Goal: Task Accomplishment & Management: Complete application form

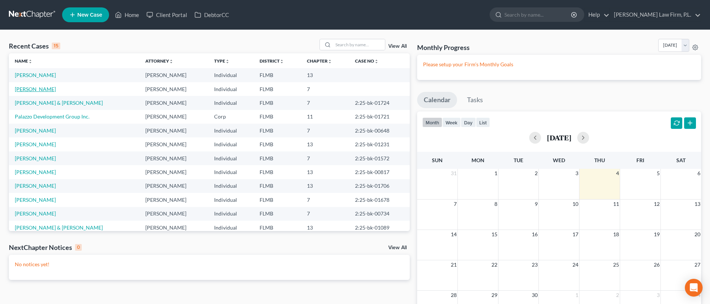
click at [38, 88] on link "[PERSON_NAME]" at bounding box center [35, 89] width 41 height 6
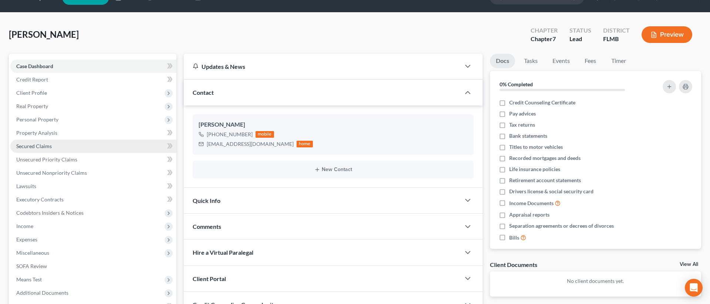
scroll to position [20, 0]
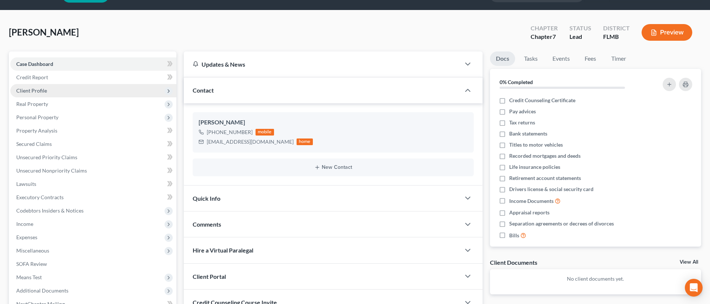
click at [92, 92] on span "Client Profile" at bounding box center [93, 90] width 166 height 13
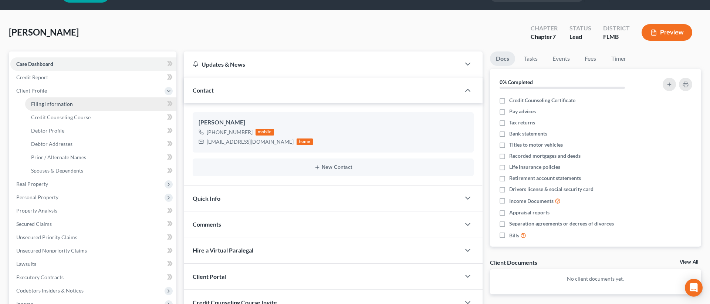
click at [103, 106] on link "Filing Information" at bounding box center [100, 103] width 151 height 13
select select "1"
select select "0"
select select "9"
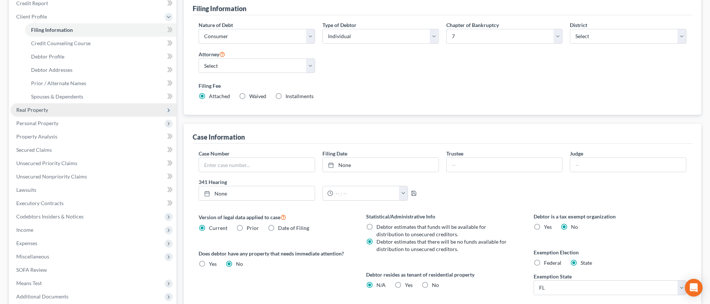
scroll to position [74, 0]
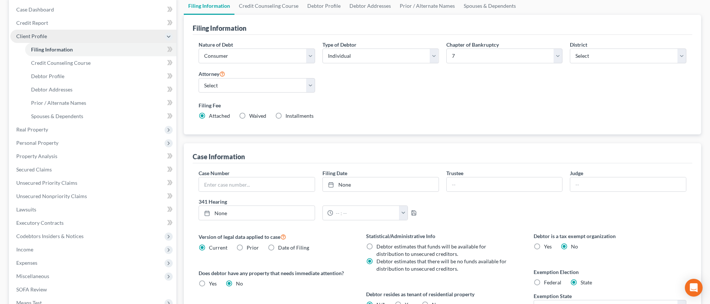
click at [106, 39] on span "Client Profile" at bounding box center [93, 36] width 166 height 13
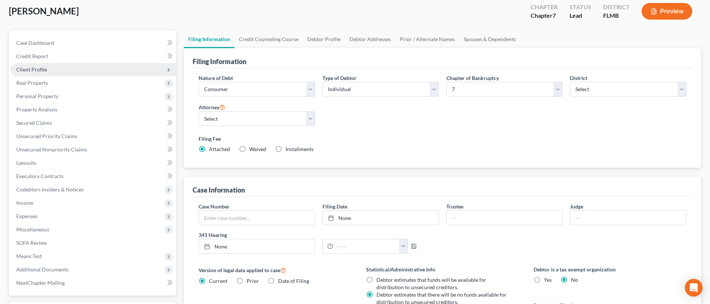
scroll to position [39, 0]
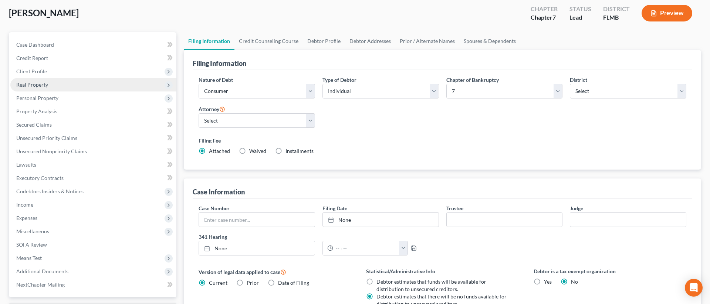
click at [79, 81] on span "Real Property" at bounding box center [93, 84] width 166 height 13
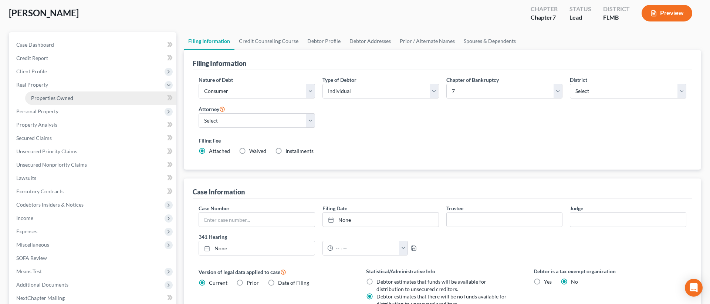
click at [80, 99] on link "Properties Owned" at bounding box center [100, 97] width 151 height 13
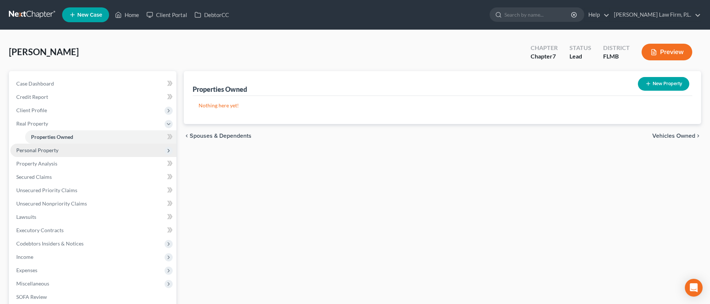
click at [55, 151] on span "Personal Property" at bounding box center [37, 150] width 42 height 6
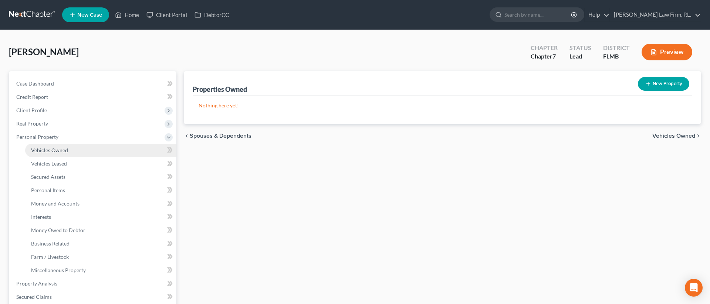
click at [144, 145] on link "Vehicles Owned" at bounding box center [100, 149] width 151 height 13
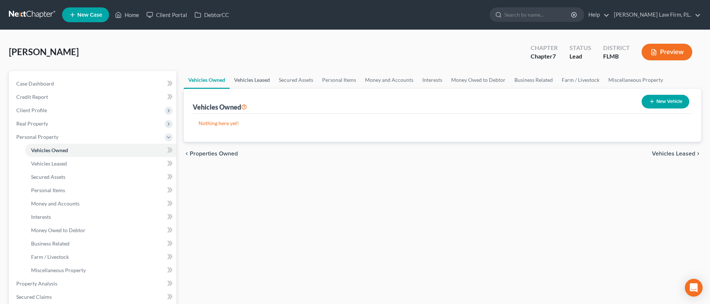
click at [256, 85] on link "Vehicles Leased" at bounding box center [252, 80] width 45 height 18
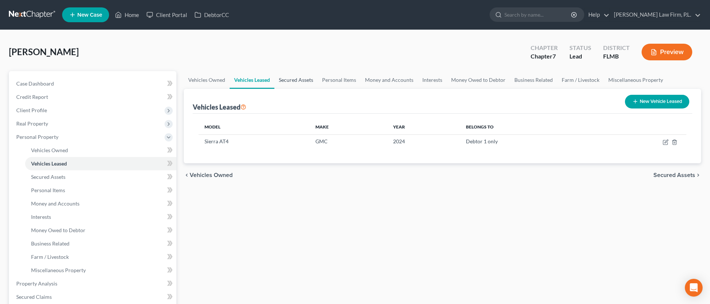
click at [295, 85] on link "Secured Assets" at bounding box center [295, 80] width 43 height 18
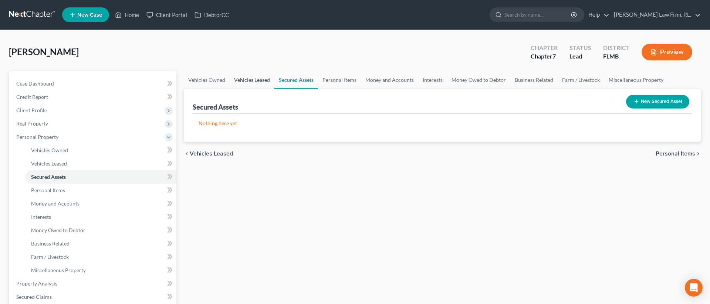
click at [246, 84] on link "Vehicles Leased" at bounding box center [252, 80] width 45 height 18
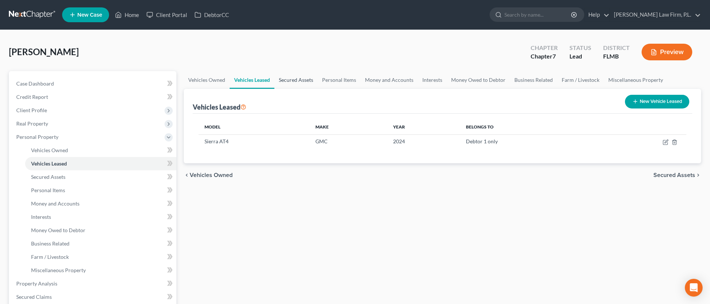
click at [300, 84] on link "Secured Assets" at bounding box center [295, 80] width 43 height 18
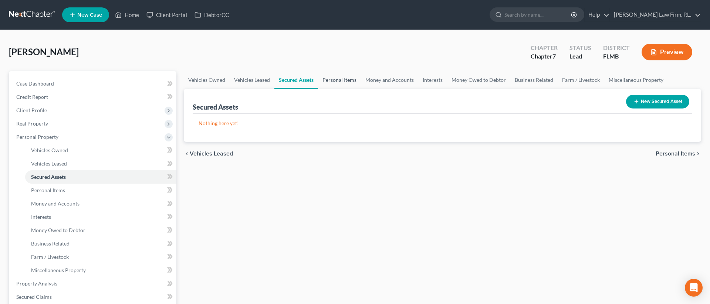
click at [345, 81] on link "Personal Items" at bounding box center [339, 80] width 43 height 18
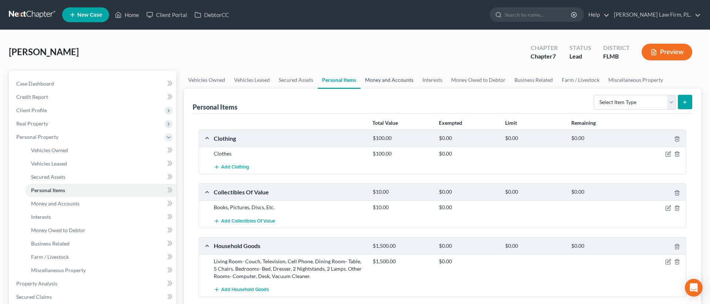
click at [383, 84] on link "Money and Accounts" at bounding box center [389, 80] width 57 height 18
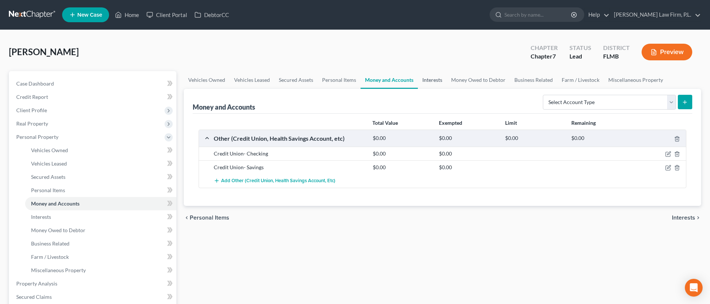
click at [431, 84] on link "Interests" at bounding box center [432, 80] width 29 height 18
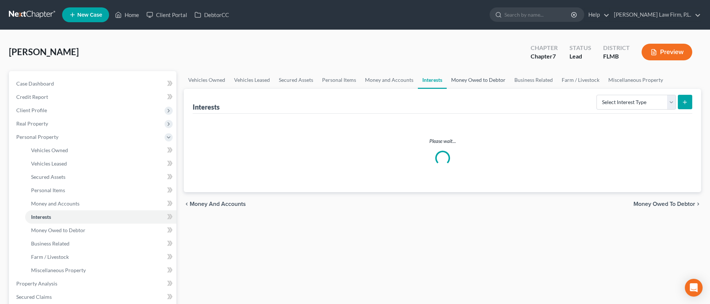
click at [464, 82] on link "Money Owed to Debtor" at bounding box center [478, 80] width 63 height 18
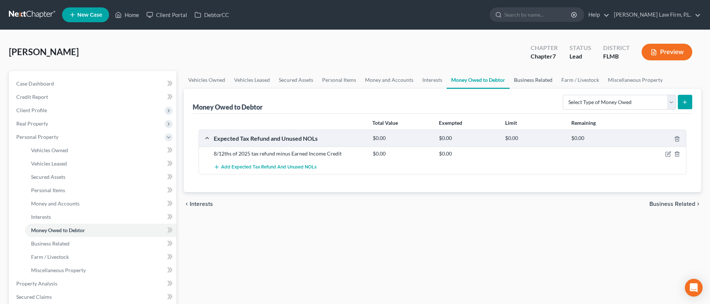
click at [525, 82] on link "Business Related" at bounding box center [533, 80] width 47 height 18
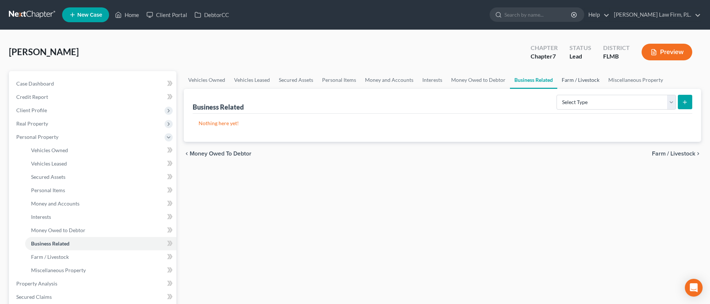
click at [565, 82] on link "Farm / Livestock" at bounding box center [580, 80] width 47 height 18
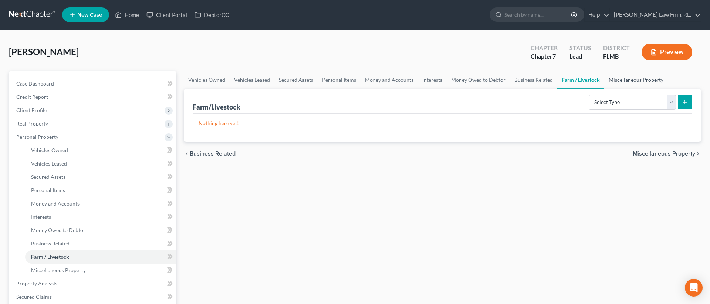
click at [630, 82] on link "Miscellaneous Property" at bounding box center [636, 80] width 64 height 18
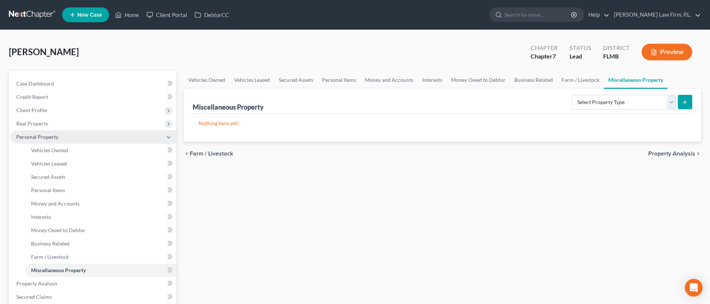
click at [49, 137] on span "Personal Property" at bounding box center [37, 136] width 42 height 6
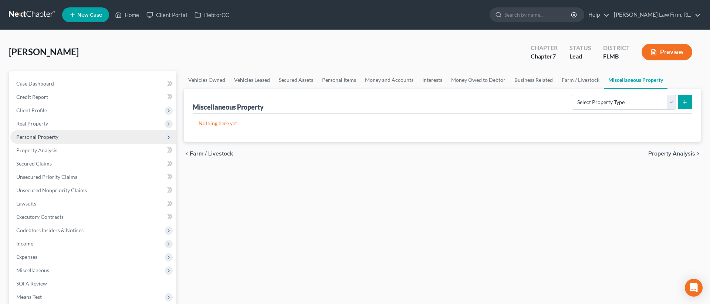
scroll to position [6, 0]
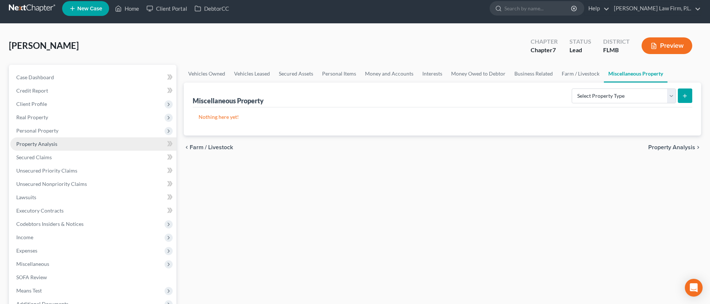
click at [50, 144] on span "Property Analysis" at bounding box center [36, 144] width 41 height 6
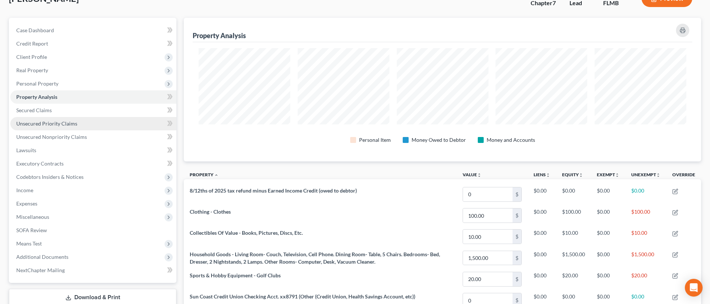
click at [66, 123] on span "Unsecured Priority Claims" at bounding box center [46, 123] width 61 height 6
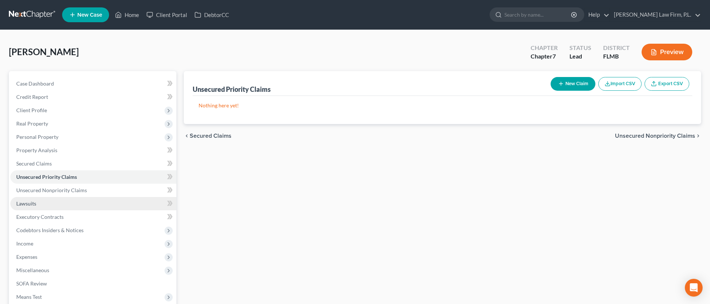
click at [53, 204] on link "Lawsuits" at bounding box center [93, 203] width 166 height 13
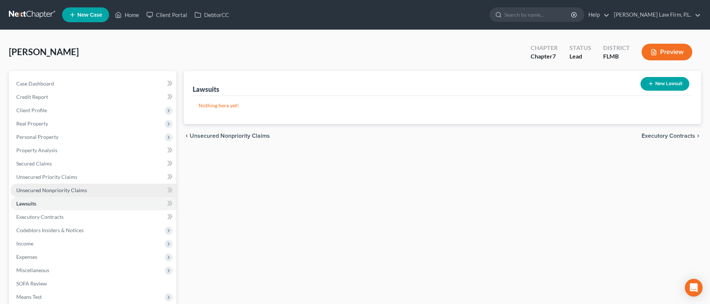
click at [60, 191] on span "Unsecured Nonpriority Claims" at bounding box center [51, 190] width 71 height 6
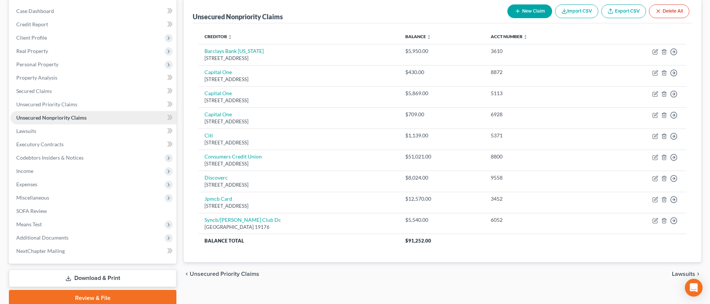
scroll to position [102, 0]
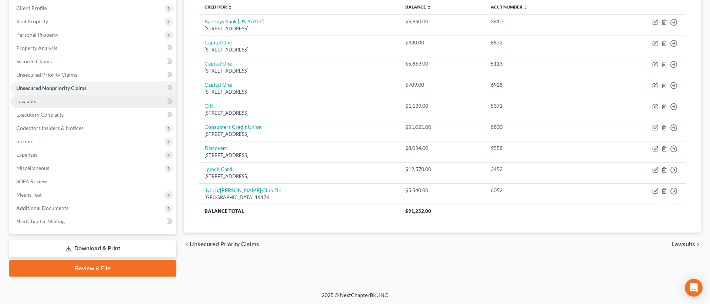
click at [70, 96] on link "Lawsuits" at bounding box center [93, 101] width 166 height 13
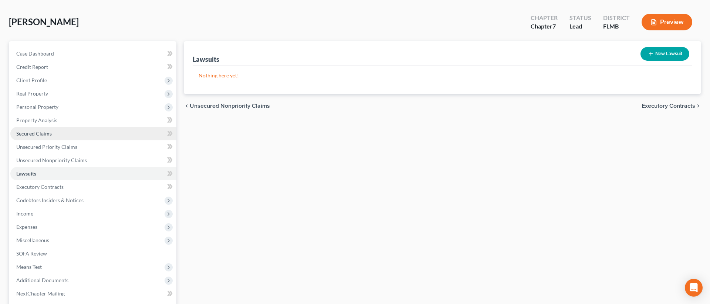
scroll to position [54, 0]
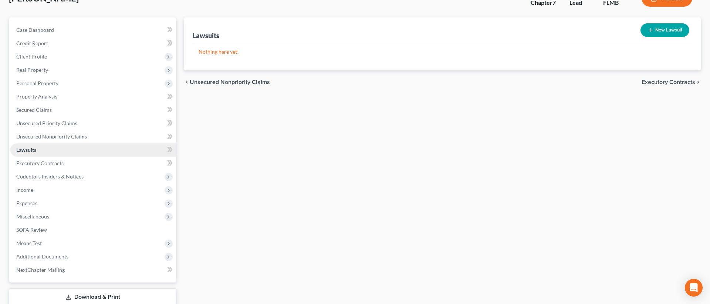
click at [61, 153] on link "Lawsuits" at bounding box center [93, 149] width 166 height 13
click at [68, 172] on span "Codebtors Insiders & Notices" at bounding box center [93, 176] width 166 height 13
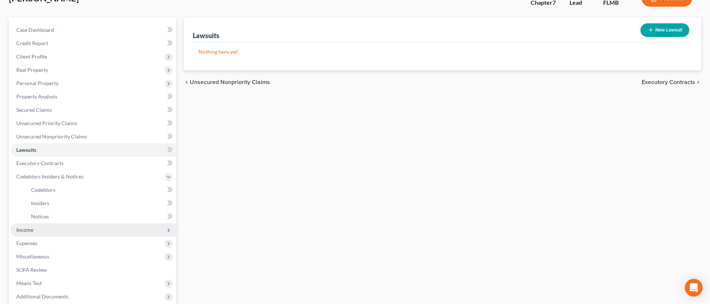
click at [35, 233] on span "Income" at bounding box center [93, 229] width 166 height 13
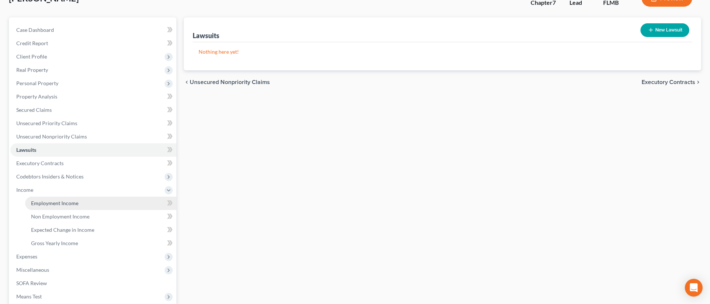
click at [77, 203] on link "Employment Income" at bounding box center [100, 202] width 151 height 13
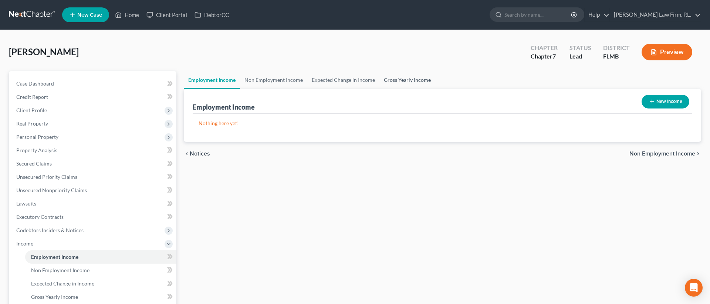
click at [405, 83] on link "Gross Yearly Income" at bounding box center [407, 80] width 56 height 18
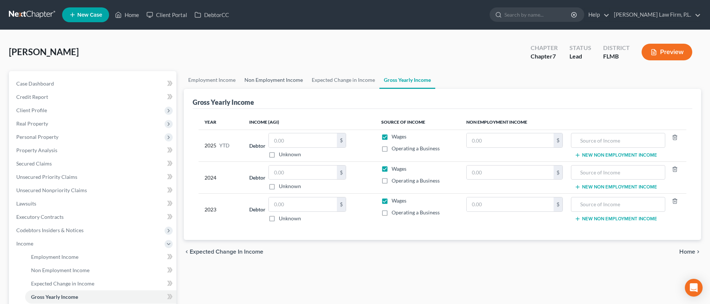
click at [270, 78] on link "Non Employment Income" at bounding box center [273, 80] width 67 height 18
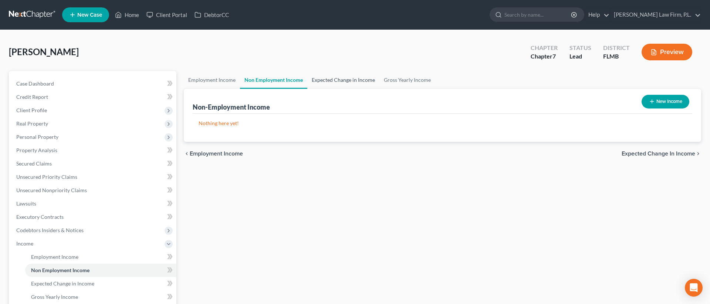
click at [341, 81] on link "Expected Change in Income" at bounding box center [343, 80] width 72 height 18
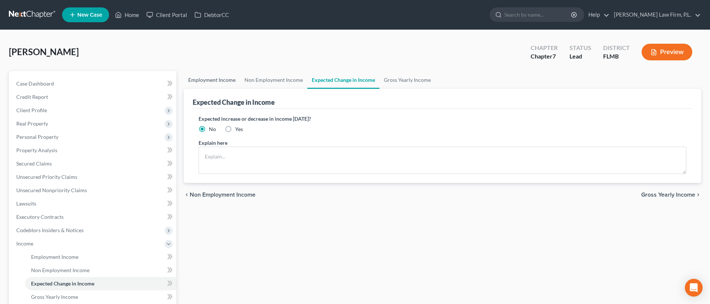
click at [216, 82] on link "Employment Income" at bounding box center [212, 80] width 56 height 18
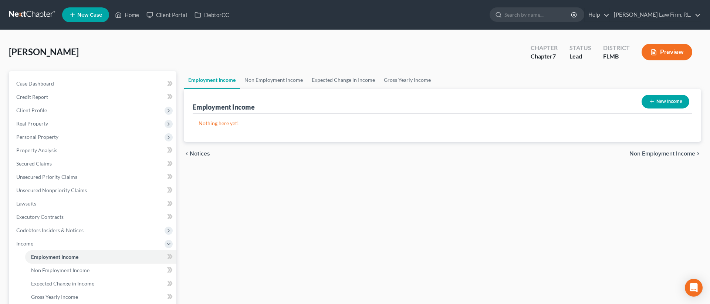
click at [647, 104] on button "New Income" at bounding box center [666, 102] width 48 height 14
select select "0"
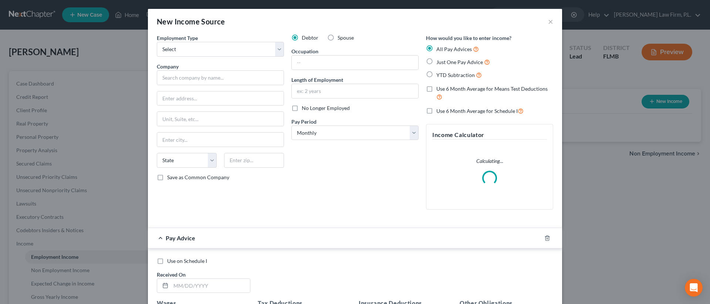
click at [338, 41] on label "Spouse" at bounding box center [346, 37] width 16 height 7
click at [341, 39] on input "Spouse" at bounding box center [343, 36] width 5 height 5
radio input "true"
click at [226, 53] on select "Select Full or [DEMOGRAPHIC_DATA] Employment Self Employment" at bounding box center [220, 49] width 127 height 15
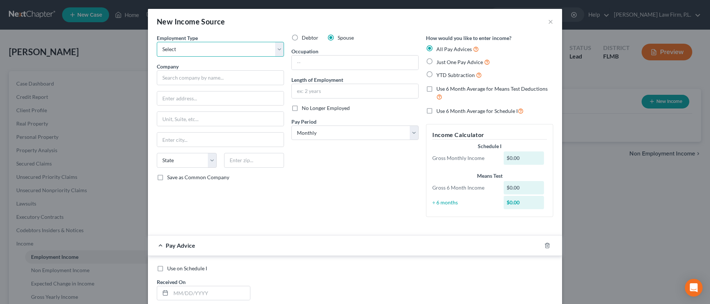
click at [157, 42] on select "Select Full or [DEMOGRAPHIC_DATA] Employment Self Employment" at bounding box center [220, 49] width 127 height 15
click at [224, 53] on select "Select Full or [DEMOGRAPHIC_DATA] Employment Self Employment" at bounding box center [220, 49] width 127 height 15
select select "0"
click at [157, 42] on select "Select Full or [DEMOGRAPHIC_DATA] Employment Self Employment" at bounding box center [220, 49] width 127 height 15
click at [259, 74] on input "text" at bounding box center [220, 77] width 127 height 15
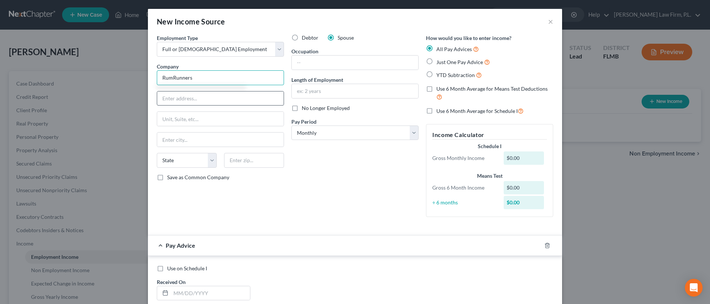
type input "RumRunners"
click at [245, 95] on input "text" at bounding box center [220, 98] width 126 height 14
type input "[STREET_ADDRESS]"
type input "Suite 116"
type input "[GEOGRAPHIC_DATA]"
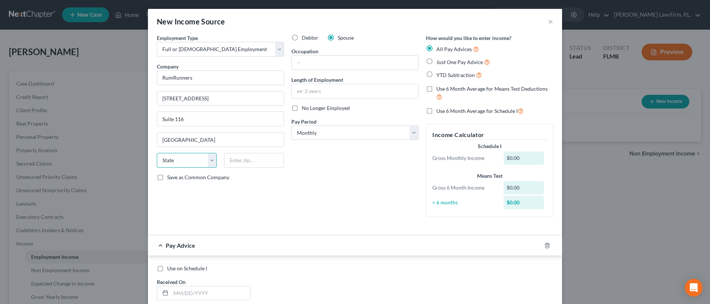
select select "9"
type input "33914"
click at [301, 151] on div "Debtor Spouse Occupation Length of Employment No Longer Employed Pay Period * S…" at bounding box center [355, 128] width 135 height 189
click at [313, 65] on input "text" at bounding box center [355, 62] width 126 height 14
click at [305, 64] on input "text" at bounding box center [355, 62] width 126 height 14
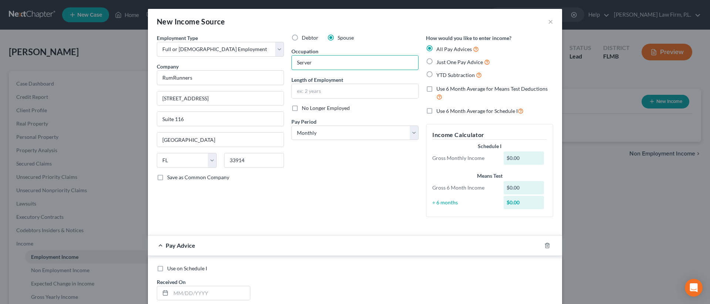
type input "Server"
click at [353, 210] on div "Debtor Spouse Occupation Server Length of Employment No Longer Employed Pay Per…" at bounding box center [355, 128] width 135 height 189
click at [377, 133] on select "Select Monthly Twice Monthly Every Other Week Weekly" at bounding box center [354, 132] width 127 height 15
click at [361, 132] on select "Select Monthly Twice Monthly Every Other Week Weekly" at bounding box center [354, 132] width 127 height 15
select select "3"
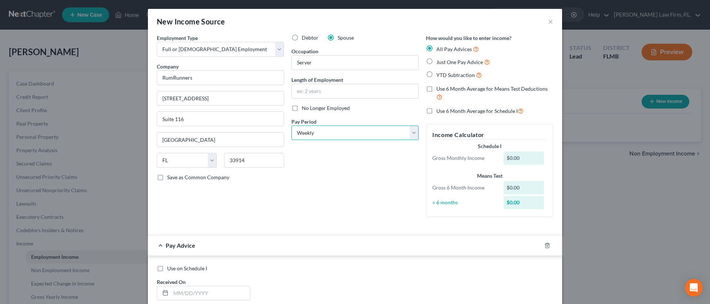
click at [291, 125] on select "Select Monthly Twice Monthly Every Other Week Weekly" at bounding box center [354, 132] width 127 height 15
click at [436, 79] on label "YTD Subtraction" at bounding box center [458, 75] width 45 height 9
click at [439, 75] on input "YTD Subtraction" at bounding box center [441, 73] width 5 height 5
radio input "true"
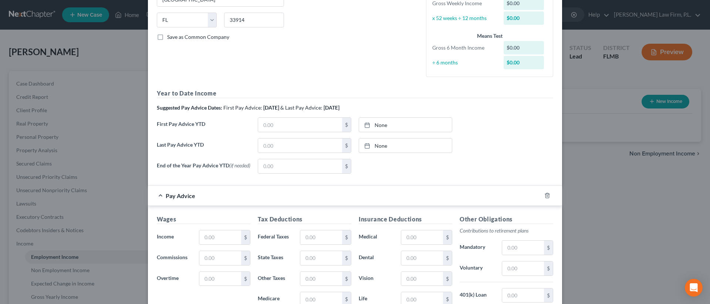
scroll to position [129, 0]
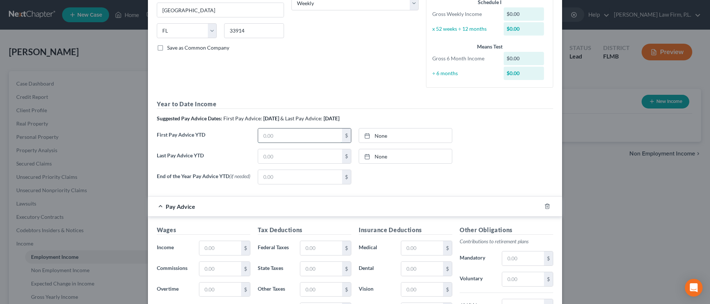
click at [284, 137] on input "text" at bounding box center [300, 135] width 84 height 14
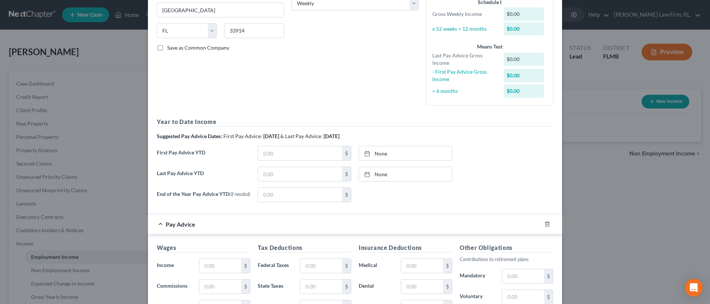
click at [378, 118] on h5 "Year to Date Income" at bounding box center [355, 121] width 396 height 9
click at [304, 149] on input "text" at bounding box center [300, 153] width 84 height 14
type input "437.05"
click at [316, 169] on input "text" at bounding box center [300, 174] width 84 height 14
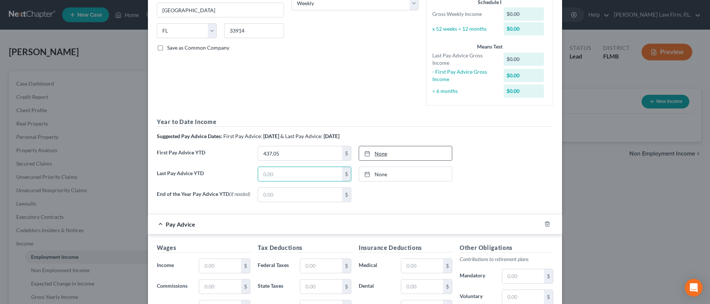
type input "[DATE]"
click at [385, 156] on link "[DATE]" at bounding box center [405, 153] width 93 height 14
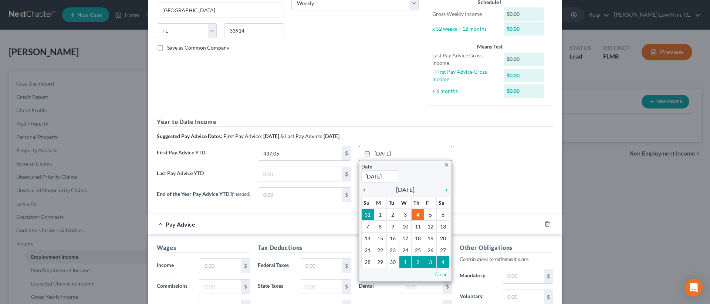
click at [366, 189] on icon "chevron_left" at bounding box center [366, 190] width 10 height 6
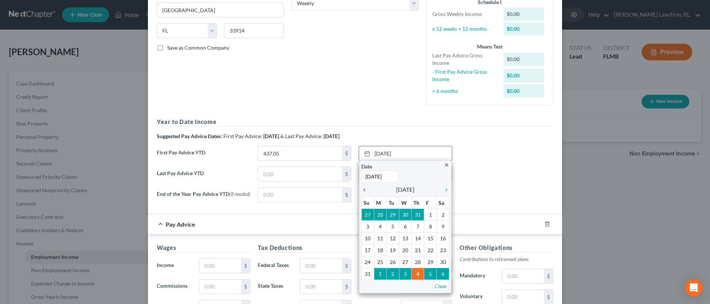
click at [366, 189] on icon "chevron_left" at bounding box center [366, 190] width 10 height 6
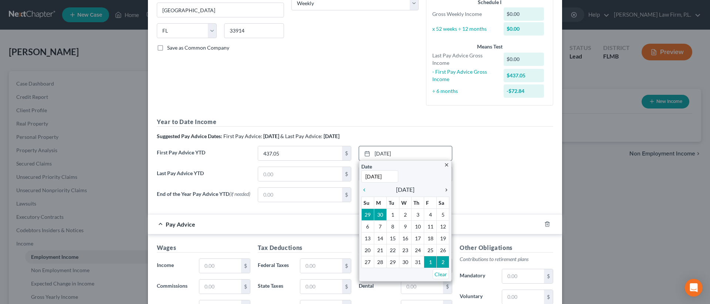
click at [444, 189] on icon "chevron_right" at bounding box center [445, 190] width 10 height 6
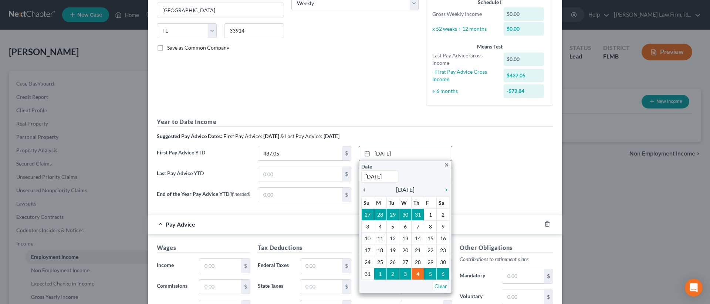
click at [365, 190] on icon "chevron_left" at bounding box center [366, 190] width 10 height 6
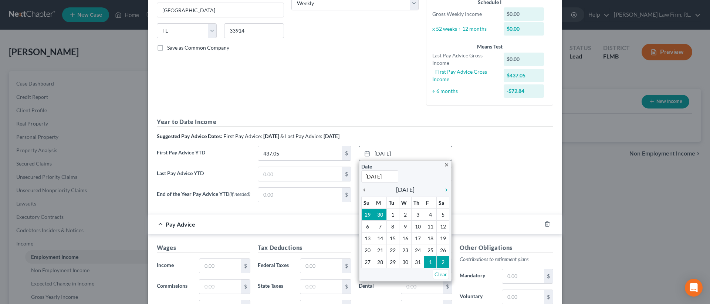
click at [364, 190] on icon "chevron_left" at bounding box center [366, 190] width 10 height 6
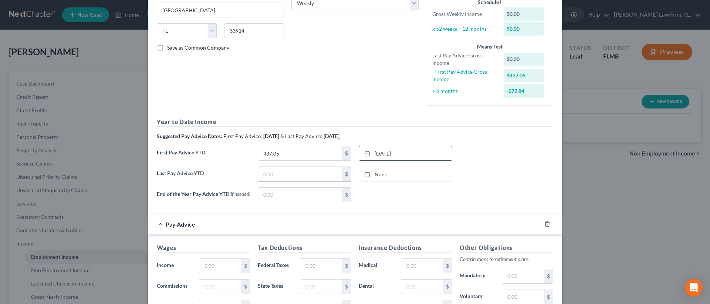
click at [296, 176] on input "text" at bounding box center [300, 174] width 84 height 14
type input "2,958"
type input "[DATE]"
click at [393, 175] on link "None" at bounding box center [405, 174] width 93 height 14
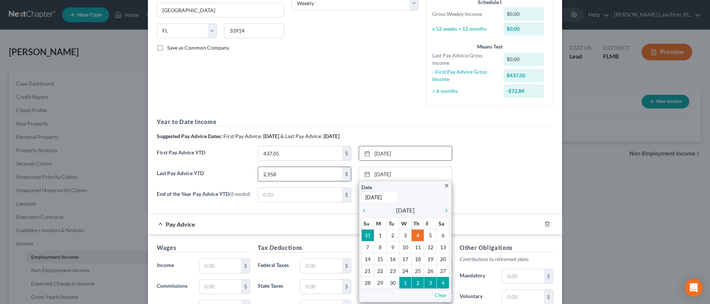
click at [304, 172] on input "2,958" at bounding box center [300, 174] width 84 height 14
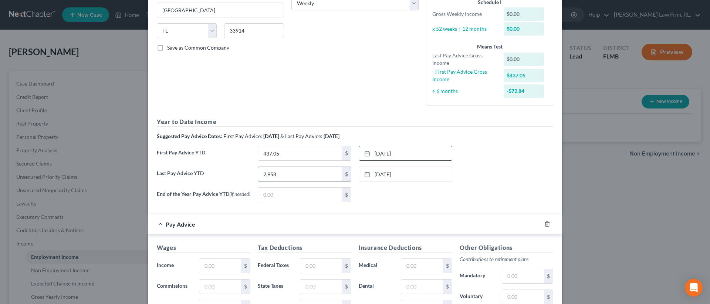
click at [304, 172] on input "2,958" at bounding box center [300, 174] width 84 height 14
type input "2,958.30"
click at [383, 169] on link "[DATE]" at bounding box center [405, 174] width 93 height 14
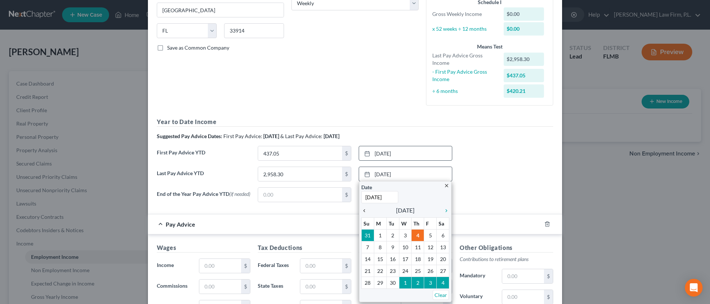
click at [365, 210] on icon "chevron_left" at bounding box center [366, 210] width 10 height 6
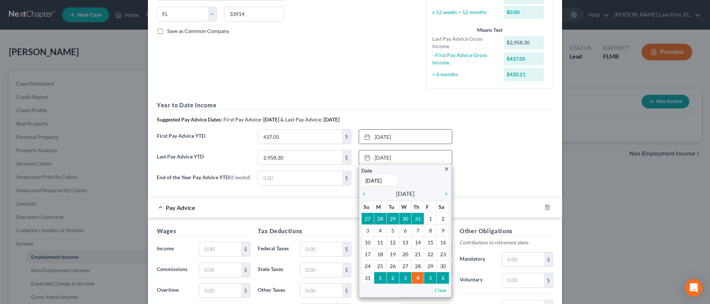
scroll to position [147, 0]
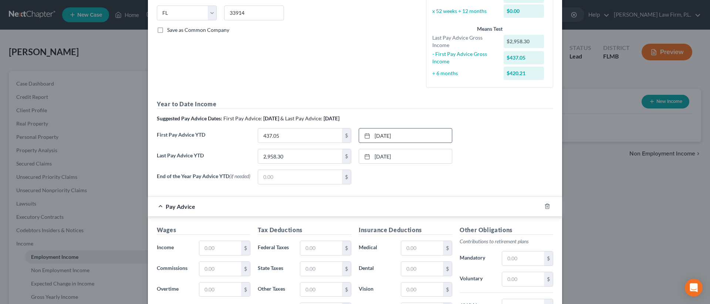
click at [409, 175] on div "None close Date Time chevron_left [DATE] chevron_right Su M Tu W Th F Sa 31 1 2…" at bounding box center [405, 176] width 101 height 15
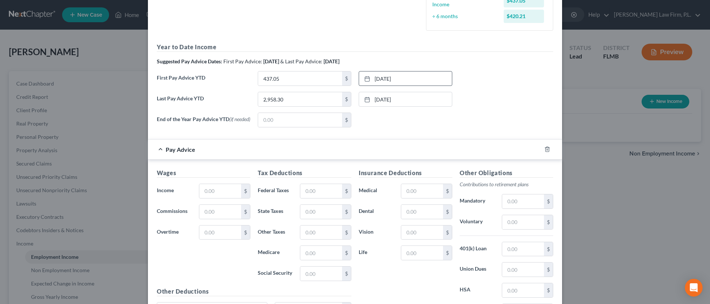
scroll to position [210, 0]
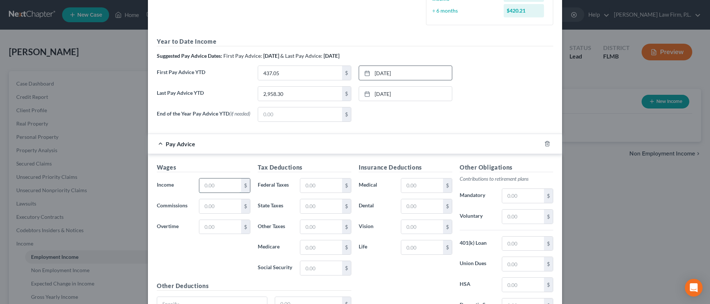
click at [221, 188] on input "text" at bounding box center [220, 185] width 42 height 14
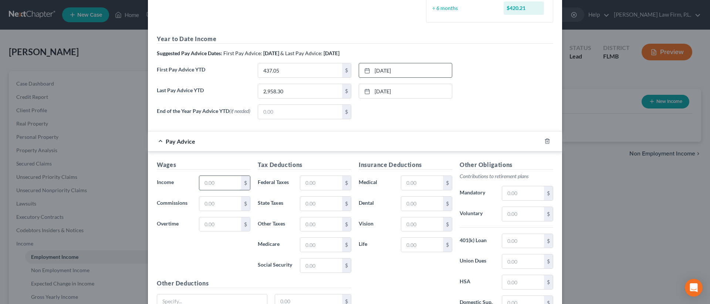
scroll to position [213, 0]
click at [224, 185] on input "text" at bounding box center [220, 182] width 42 height 14
click at [213, 167] on h5 "Wages" at bounding box center [204, 163] width 94 height 9
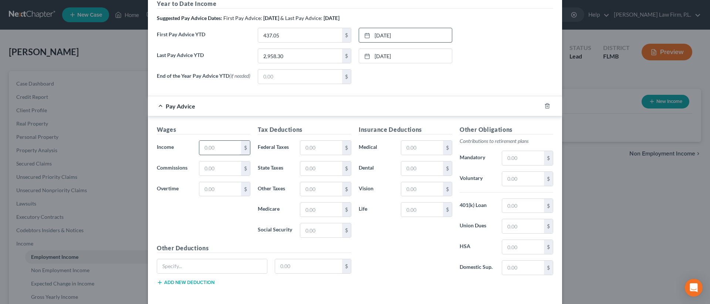
scroll to position [190, 0]
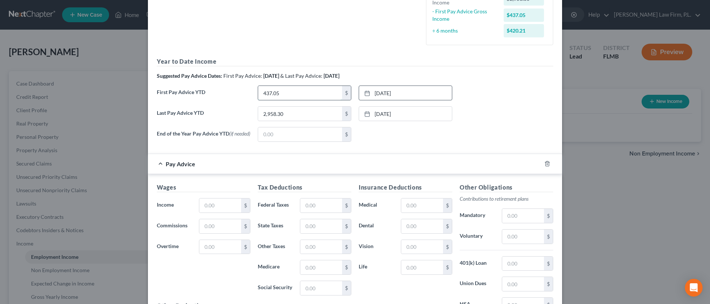
click at [308, 94] on input "437.05" at bounding box center [300, 93] width 84 height 14
click at [300, 111] on input "2,958.30" at bounding box center [300, 113] width 84 height 14
click at [200, 207] on input "text" at bounding box center [220, 205] width 42 height 14
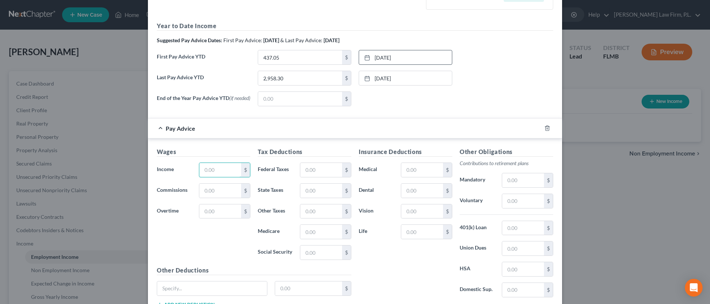
scroll to position [227, 0]
click at [336, 173] on input "text" at bounding box center [321, 168] width 42 height 14
type input "9.94"
click at [316, 250] on input "text" at bounding box center [321, 251] width 42 height 14
type input "24.05"
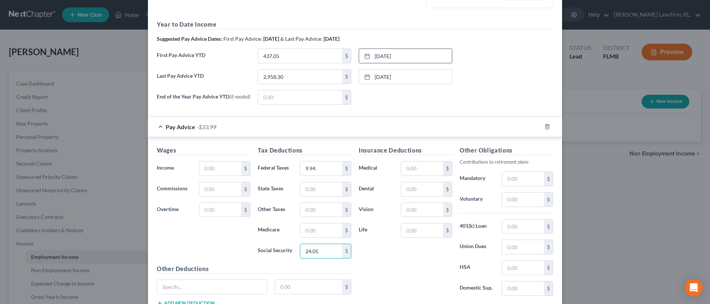
click at [244, 248] on div "Wages Income * $ Commissions $ Overtime $" at bounding box center [203, 205] width 101 height 118
click at [319, 228] on input "text" at bounding box center [321, 230] width 42 height 14
type input "5.63"
click at [244, 236] on div "Wages Income * $ Commissions $ Overtime $" at bounding box center [203, 205] width 101 height 118
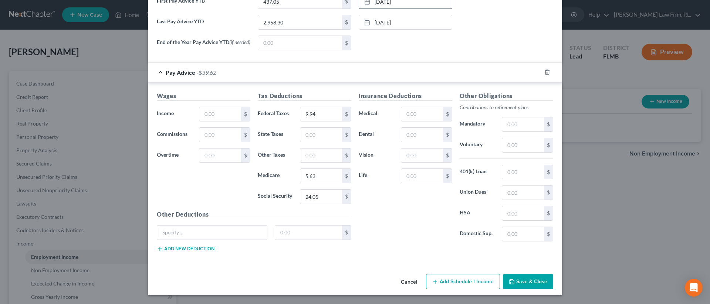
click at [264, 268] on div "Employment Type * Select Full or [DEMOGRAPHIC_DATA] Employment Self Employment …" at bounding box center [355, 12] width 414 height 518
click at [336, 261] on div "Wages Income * $ Commissions $ Overtime $ Tax Deductions Federal Taxes 9.94 $ S…" at bounding box center [355, 172] width 414 height 181
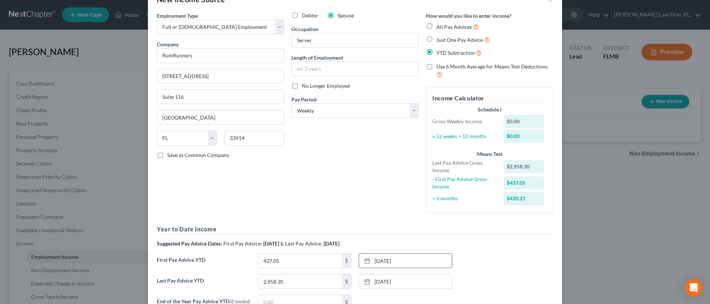
scroll to position [0, 0]
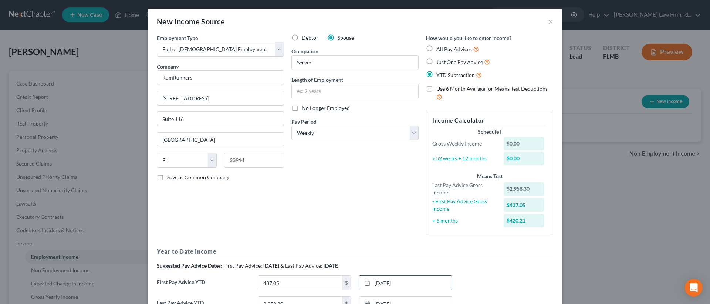
click at [436, 89] on label "Use 6 Month Average for Means Test Deductions" at bounding box center [494, 93] width 117 height 16
click at [439, 89] on input "Use 6 Month Average for Means Test Deductions" at bounding box center [441, 87] width 5 height 5
checkbox input "true"
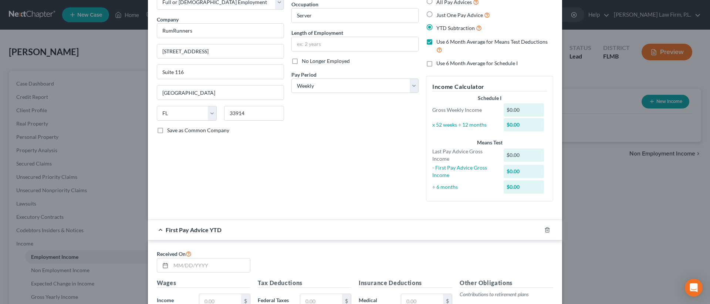
scroll to position [87, 0]
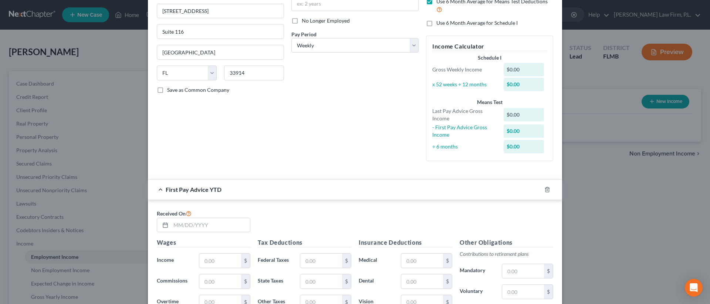
click at [189, 192] on span "First Pay Advice YTD" at bounding box center [194, 189] width 56 height 7
click at [237, 159] on div "Employment Type * Select Full or [DEMOGRAPHIC_DATA] Employment Self Employment …" at bounding box center [220, 57] width 135 height 220
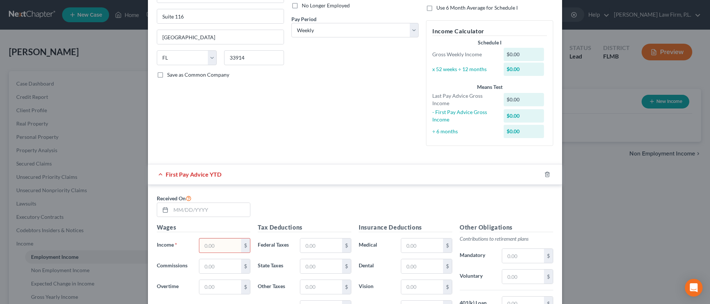
scroll to position [118, 0]
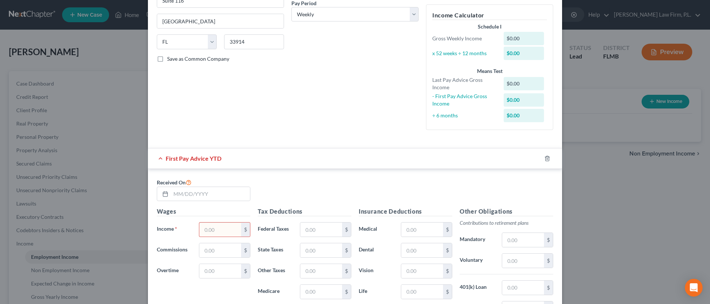
click at [221, 233] on input "text" at bounding box center [220, 229] width 42 height 14
click at [191, 197] on input "text" at bounding box center [210, 194] width 79 height 14
type input "[DATE]"
click at [258, 186] on div "Received On [DATE]" at bounding box center [355, 192] width 404 height 30
click at [314, 199] on div "Received On [DATE]" at bounding box center [355, 192] width 404 height 30
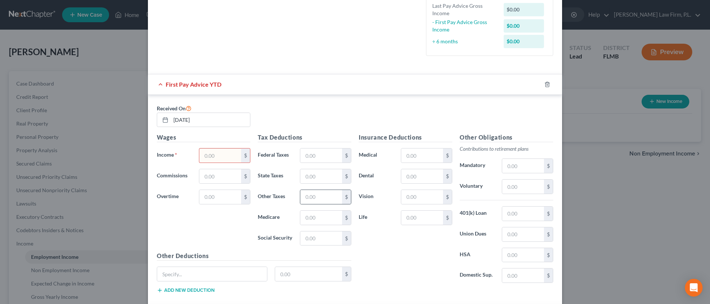
scroll to position [199, 0]
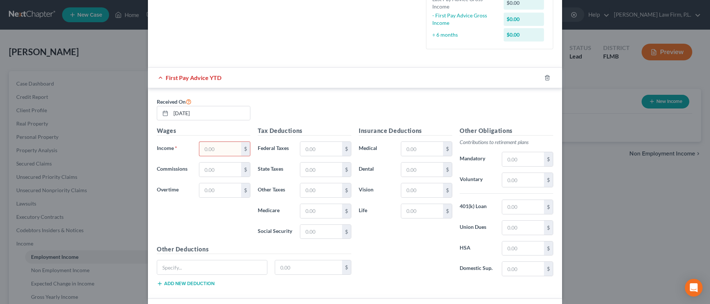
click at [229, 150] on input "text" at bounding box center [220, 149] width 42 height 14
type input "437.05"
click at [316, 153] on input "text" at bounding box center [321, 149] width 42 height 14
type input "41.94"
type input "9.81"
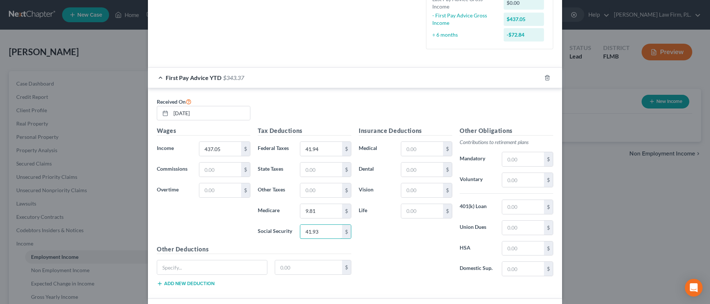
type input "41.93"
click at [224, 237] on div "Wages Income * 437.05 $ Commissions $ Overtime $" at bounding box center [203, 185] width 101 height 118
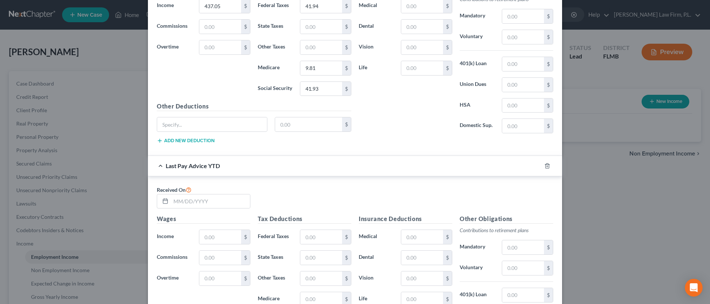
scroll to position [344, 0]
click at [182, 199] on input "text" at bounding box center [210, 199] width 79 height 14
type input "[DATE]"
click at [334, 195] on div "Received On [DATE]" at bounding box center [355, 198] width 404 height 30
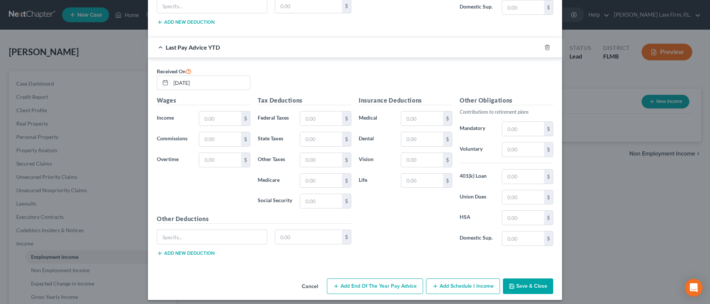
scroll to position [465, 0]
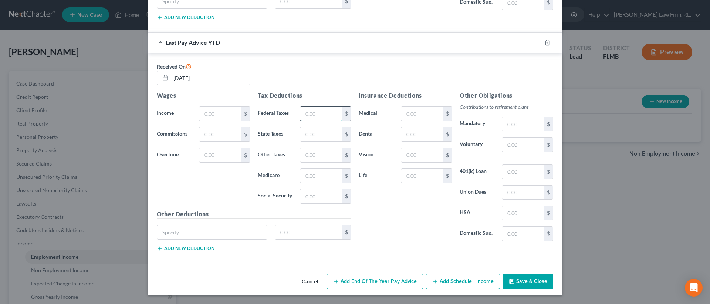
click at [317, 115] on input "text" at bounding box center [321, 113] width 42 height 14
type input "747.67"
type input "142.08"
click at [317, 193] on input "text" at bounding box center [321, 196] width 42 height 14
type input "607.51"
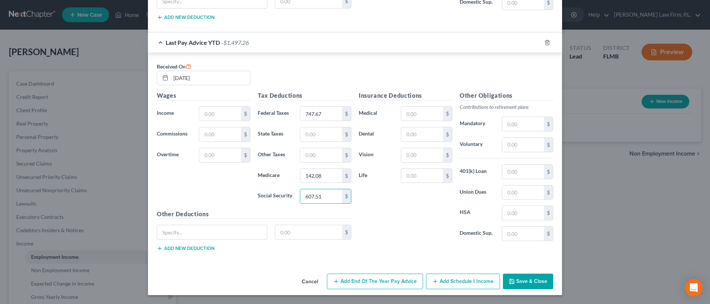
click at [233, 194] on div "Wages Income * $ Commissions $ Overtime $" at bounding box center [203, 150] width 101 height 118
click at [219, 119] on input "text" at bounding box center [220, 113] width 42 height 14
type input "2,958.30"
click at [205, 180] on div "Wages Income * 2,958.30 $ Commissions $ Overtime $" at bounding box center [203, 150] width 101 height 118
click at [532, 283] on button "Save & Close" at bounding box center [528, 281] width 50 height 16
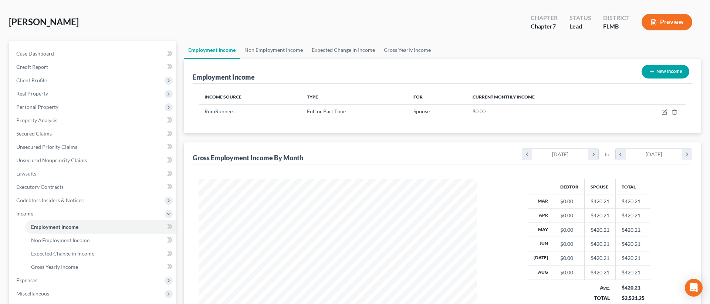
scroll to position [13, 0]
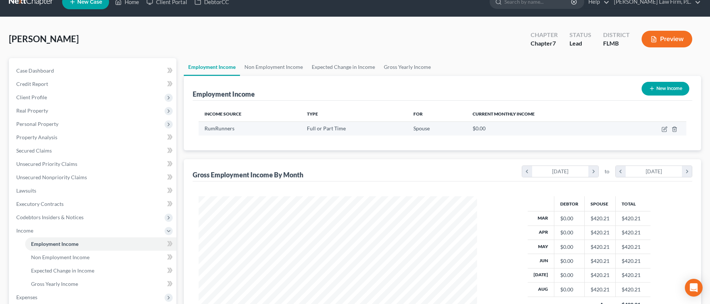
click at [662, 132] on td at bounding box center [654, 128] width 64 height 14
click at [663, 130] on icon "button" at bounding box center [665, 129] width 6 height 6
select select "0"
select select "9"
select select "3"
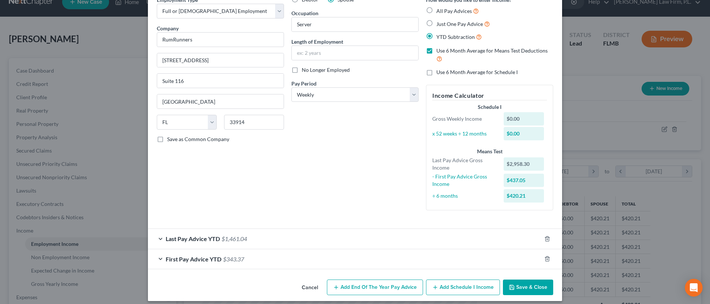
scroll to position [44, 0]
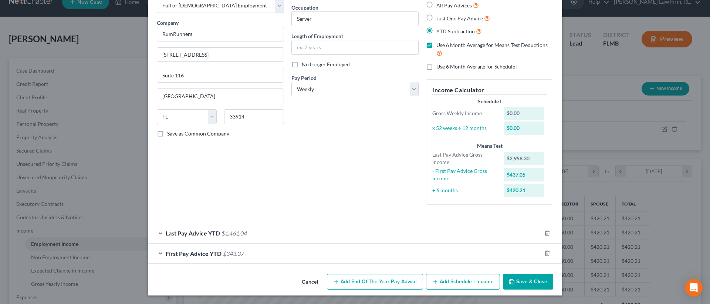
click at [436, 66] on label "Use 6 Month Average for Schedule I" at bounding box center [476, 66] width 81 height 7
click at [439, 66] on input "Use 6 Month Average for Schedule I" at bounding box center [441, 65] width 5 height 5
checkbox input "true"
click at [283, 177] on div "Employment Type * Select Full or [DEMOGRAPHIC_DATA] Employment Self Employment …" at bounding box center [220, 100] width 135 height 220
click at [212, 238] on div "Last Pay Advice YTD $1,461.04" at bounding box center [344, 233] width 393 height 20
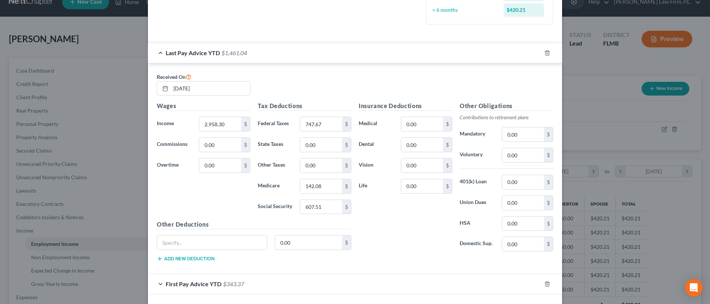
scroll to position [254, 0]
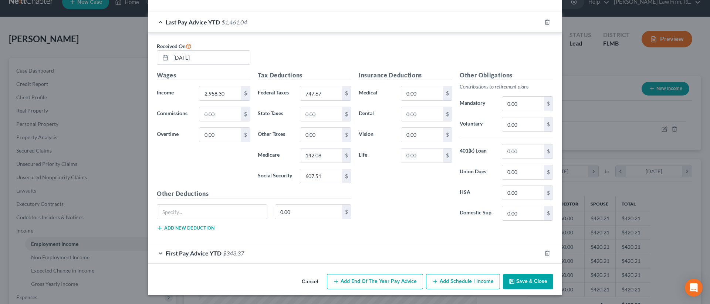
click at [213, 249] on span "First Pay Advice YTD" at bounding box center [194, 252] width 56 height 7
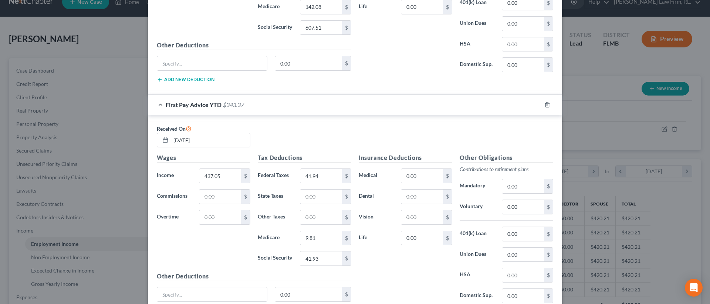
scroll to position [465, 0]
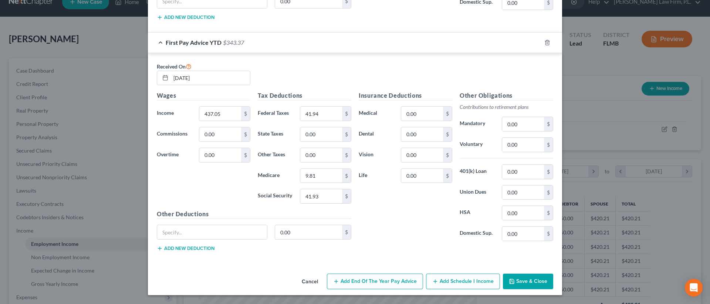
click at [532, 279] on button "Save & Close" at bounding box center [528, 281] width 50 height 16
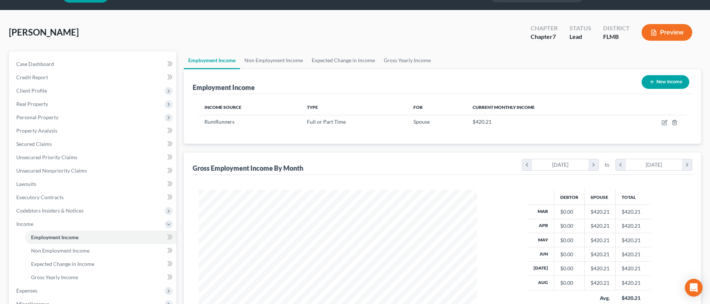
scroll to position [0, 0]
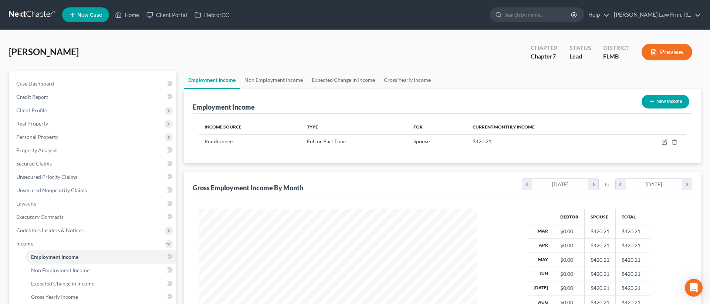
click at [179, 159] on div "Case Dashboard Payments Invoices Payments Payments Credit Report Client Profile" at bounding box center [92, 251] width 175 height 361
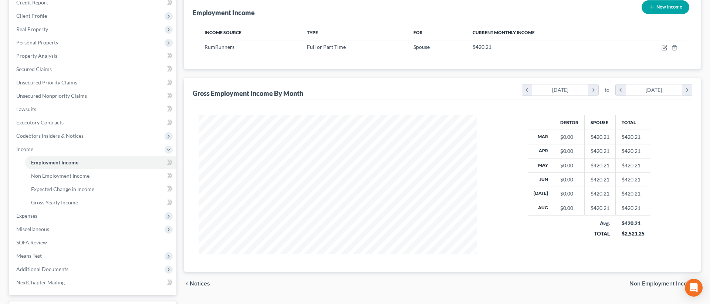
scroll to position [102, 0]
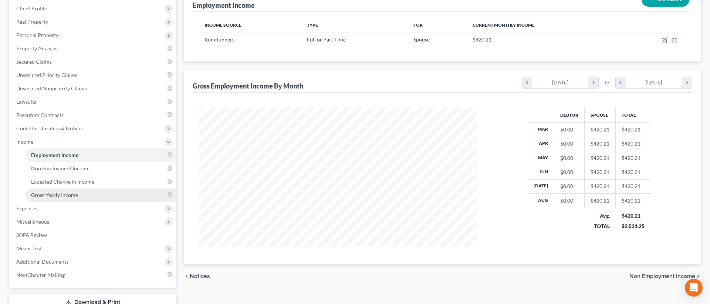
click at [116, 194] on link "Gross Yearly Income" at bounding box center [100, 194] width 151 height 13
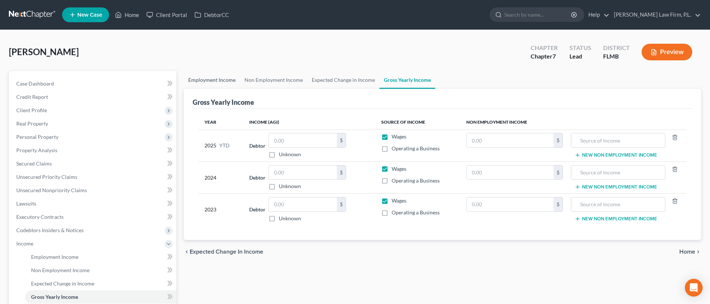
click at [206, 77] on link "Employment Income" at bounding box center [212, 80] width 56 height 18
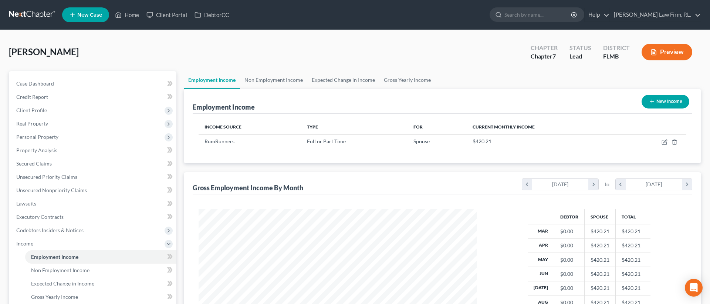
scroll to position [139, 293]
click at [657, 100] on button "New Income" at bounding box center [666, 102] width 48 height 14
select select "0"
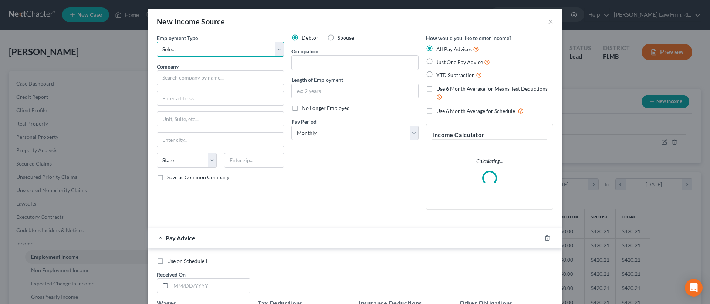
click at [225, 53] on select "Select Full or [DEMOGRAPHIC_DATA] Employment Self Employment" at bounding box center [220, 49] width 127 height 15
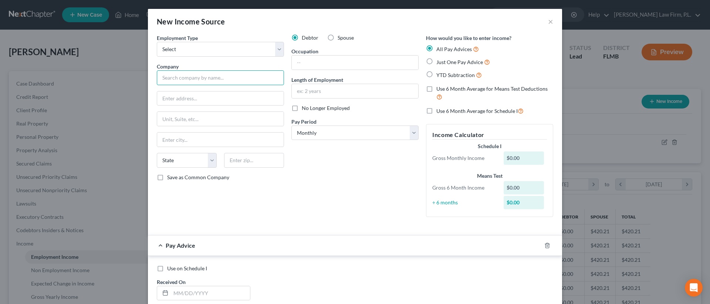
click at [232, 78] on input "text" at bounding box center [220, 77] width 127 height 15
type input "[GEOGRAPHIC_DATA]"
click at [331, 60] on input "text" at bounding box center [355, 62] width 126 height 14
click at [209, 102] on input "text" at bounding box center [220, 98] width 126 height 14
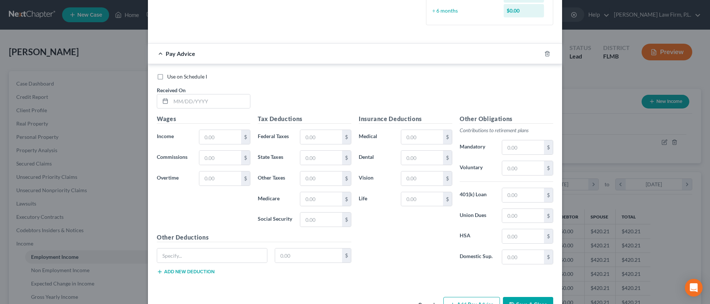
scroll to position [215, 0]
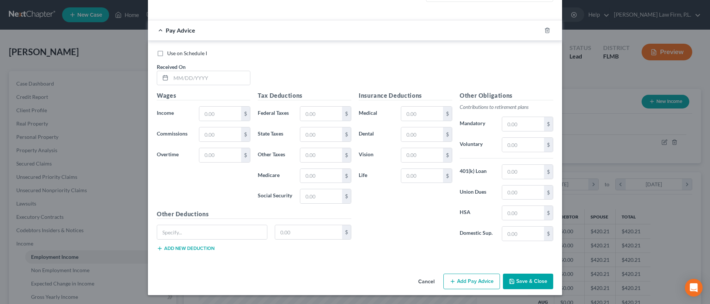
click at [513, 281] on icon "button" at bounding box center [512, 281] width 6 height 6
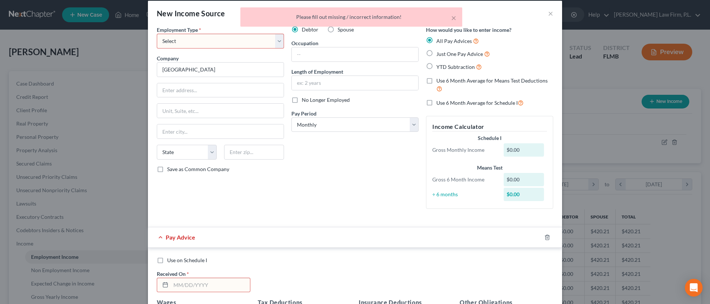
scroll to position [0, 0]
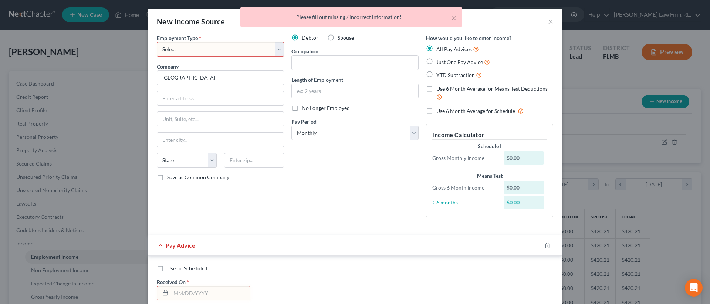
click at [555, 23] on div "× Please fill out missing / incorrect information!" at bounding box center [351, 18] width 710 height 23
click at [551, 21] on div "× Please fill out missing / incorrect information!" at bounding box center [351, 18] width 710 height 23
